Goal: Task Accomplishment & Management: Manage account settings

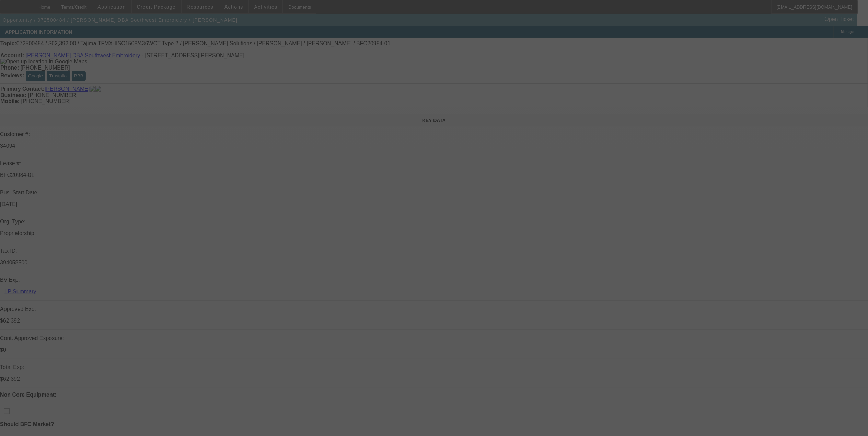
select select "0.2"
select select "2"
select select "0.1"
select select "0.2"
select select "2"
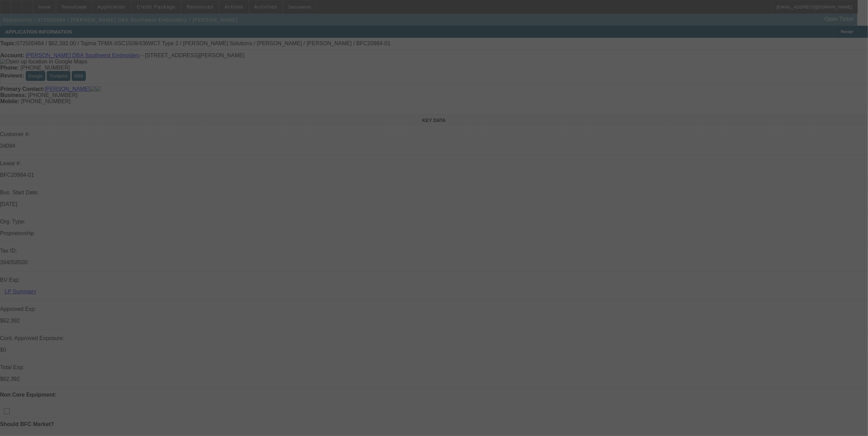
select select "0.1"
select select "0.15"
select select "2"
select select "0.1"
select select "0.15"
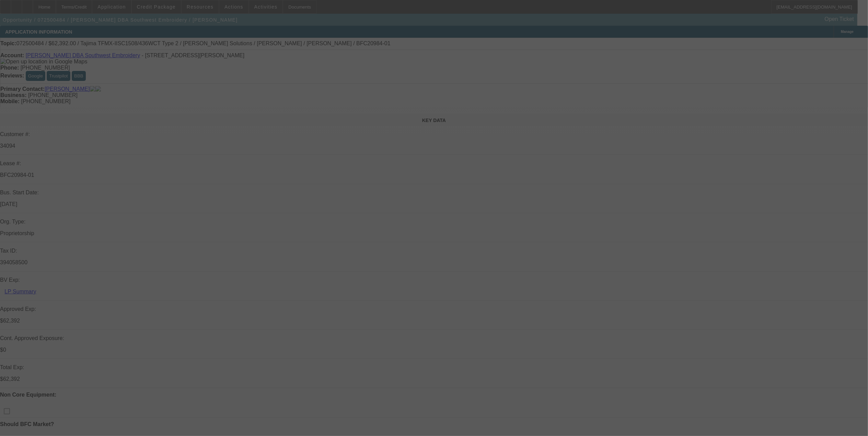
select select "2"
select select "0.1"
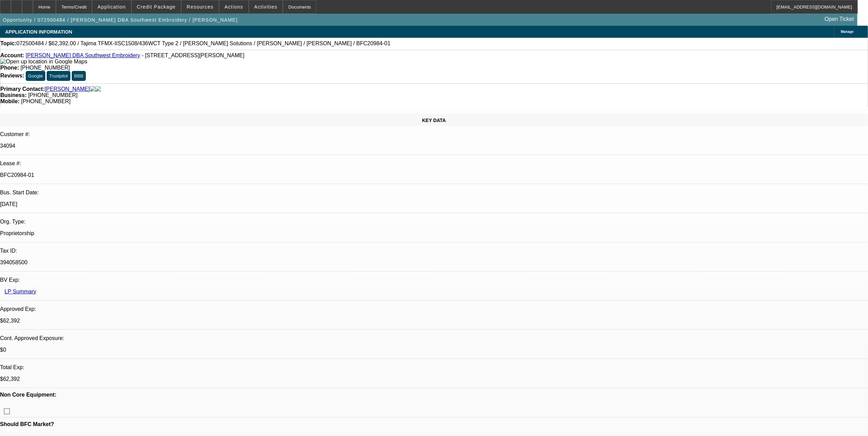
select select "1"
select select "2"
select select "4"
select select "1"
select select "2"
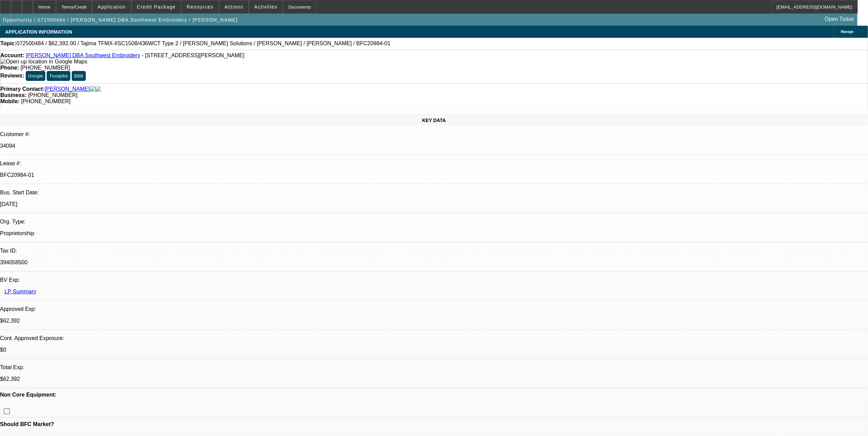
select select "4"
select select "1"
select select "2"
select select "4"
select select "1"
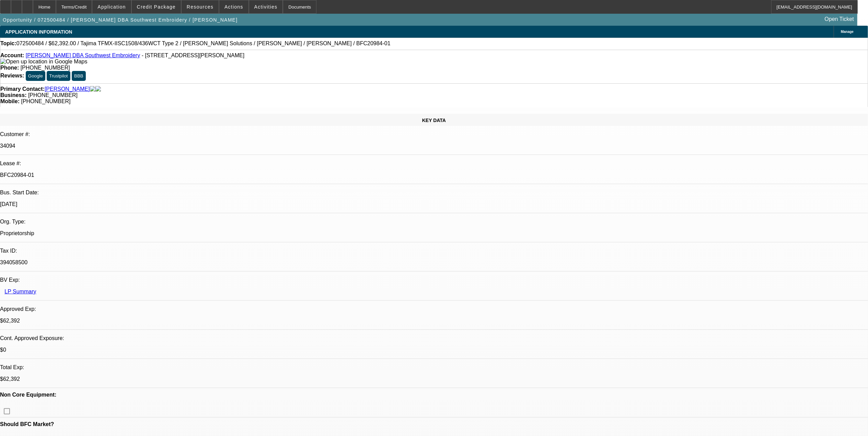
select select "2"
select select "4"
drag, startPoint x: 503, startPoint y: 192, endPoint x: 475, endPoint y: 183, distance: 29.2
drag, startPoint x: 475, startPoint y: 183, endPoint x: 664, endPoint y: 174, distance: 188.6
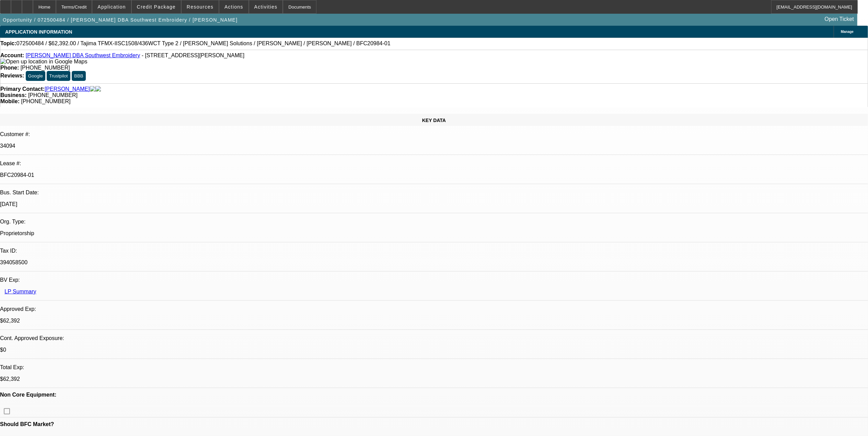
drag, startPoint x: 596, startPoint y: 45, endPoint x: 598, endPoint y: 50, distance: 4.7
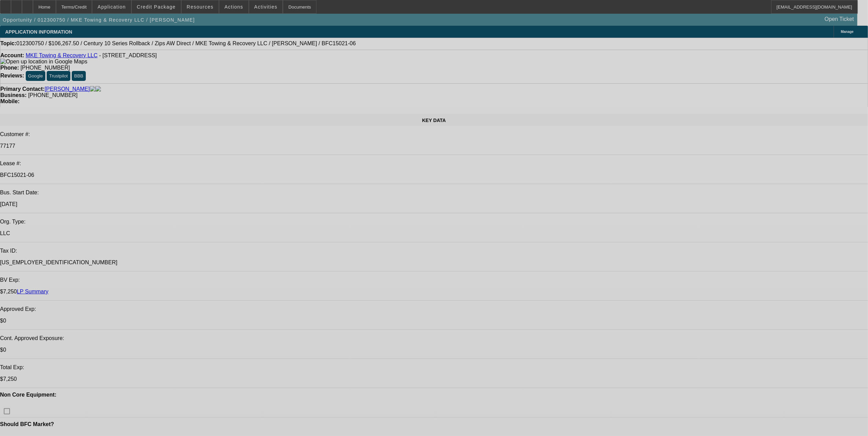
select select "0"
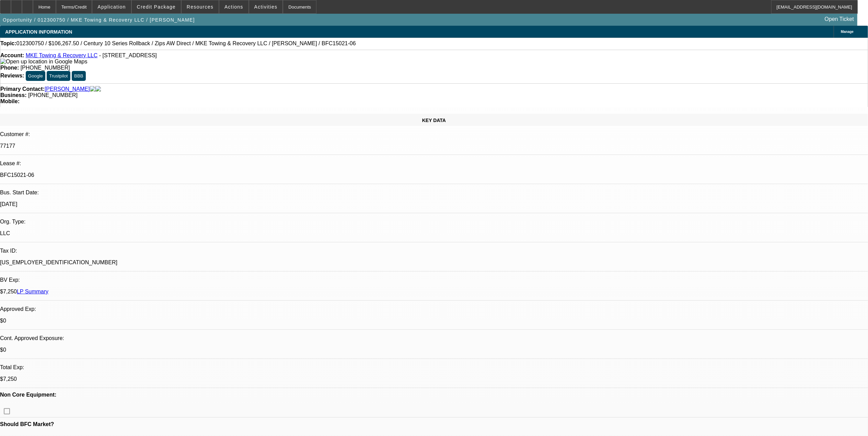
select select "0"
select select "0.1"
select select "0"
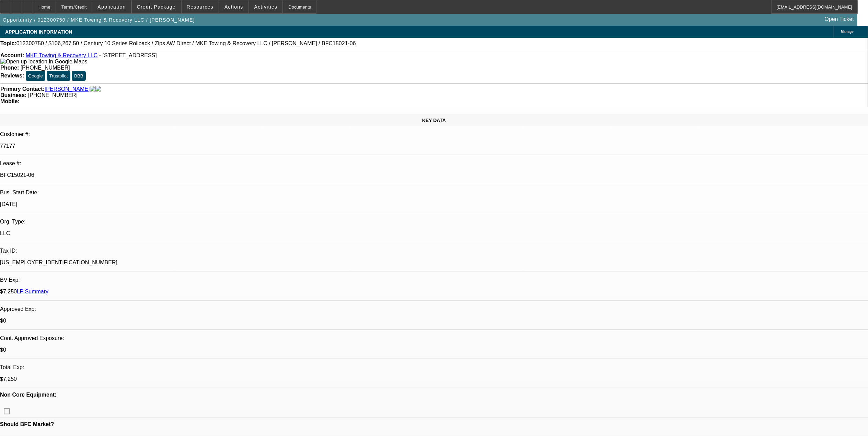
select select "0"
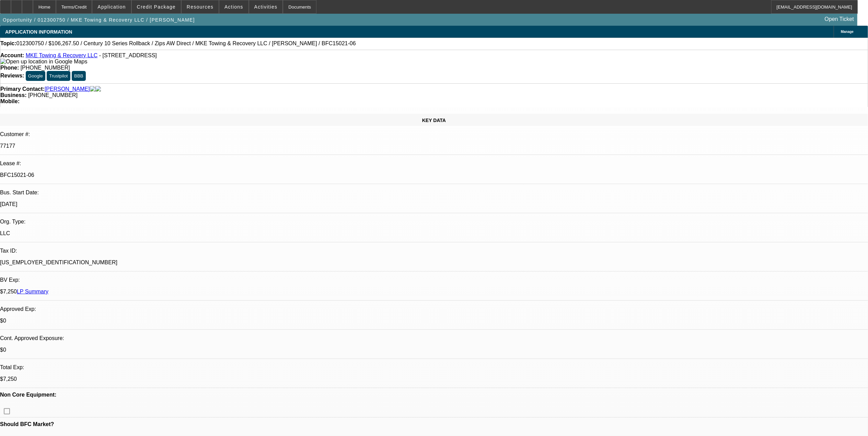
select select "1"
select select "2"
select select "6"
select select "1"
select select "2"
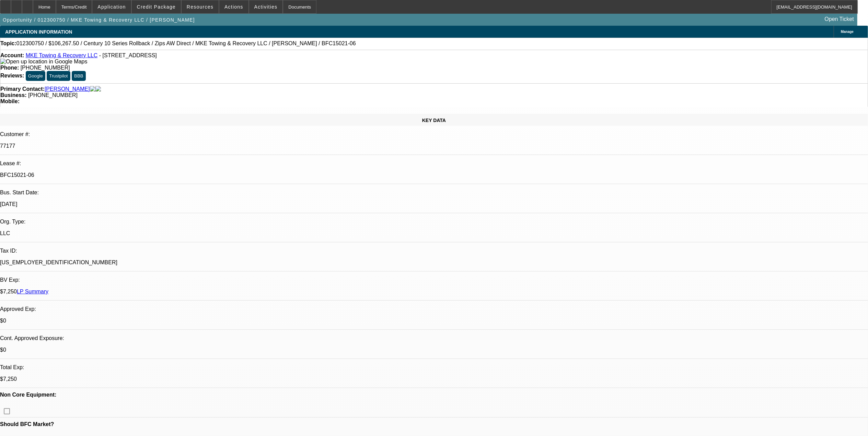
select select "6"
select select "1"
select select "2"
select select "6"
select select "1"
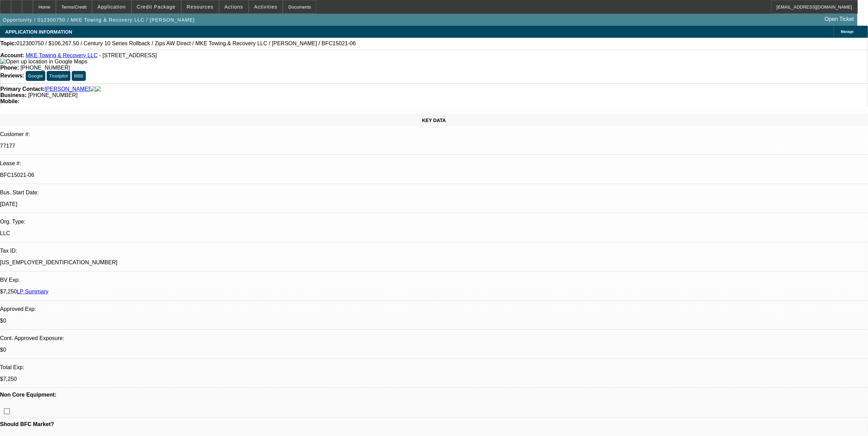
select select "2"
select select "6"
click at [62, 57] on link "MKE Towing & Recovery LLC" at bounding box center [62, 55] width 72 height 6
